Goal: Learn about a topic: Learn about a topic

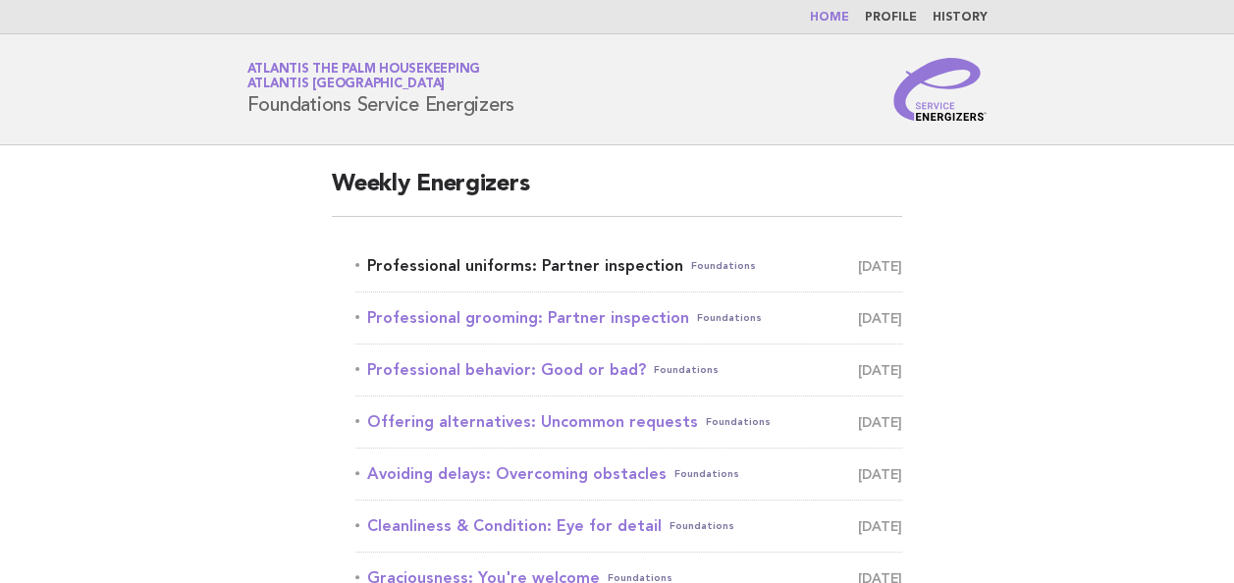
click at [586, 263] on link "Professional uniforms: Partner inspection Foundations [DATE]" at bounding box center [628, 265] width 547 height 27
